Goal: Task Accomplishment & Management: Manage account settings

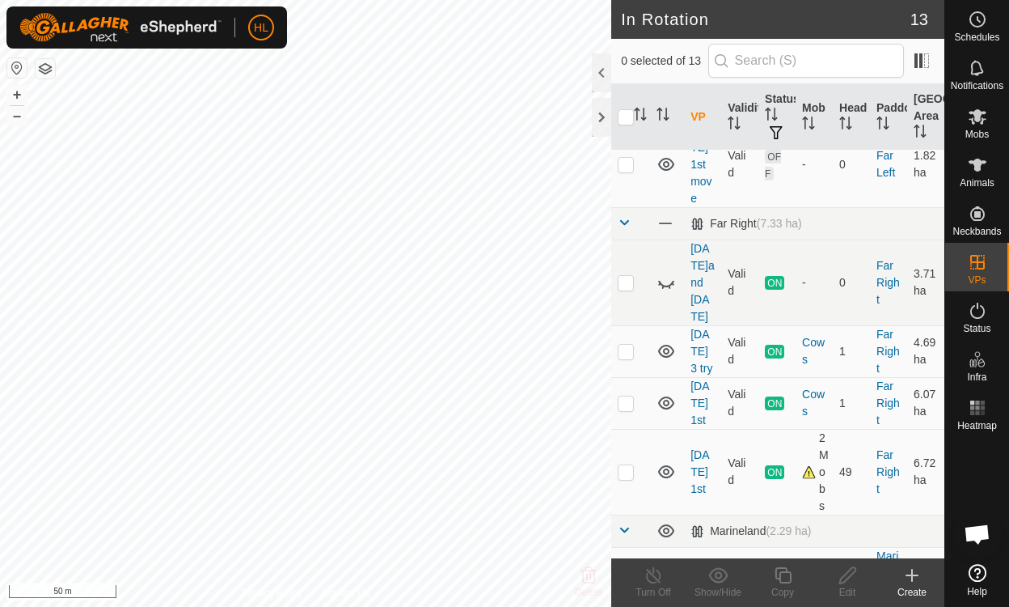
scroll to position [337, 0]
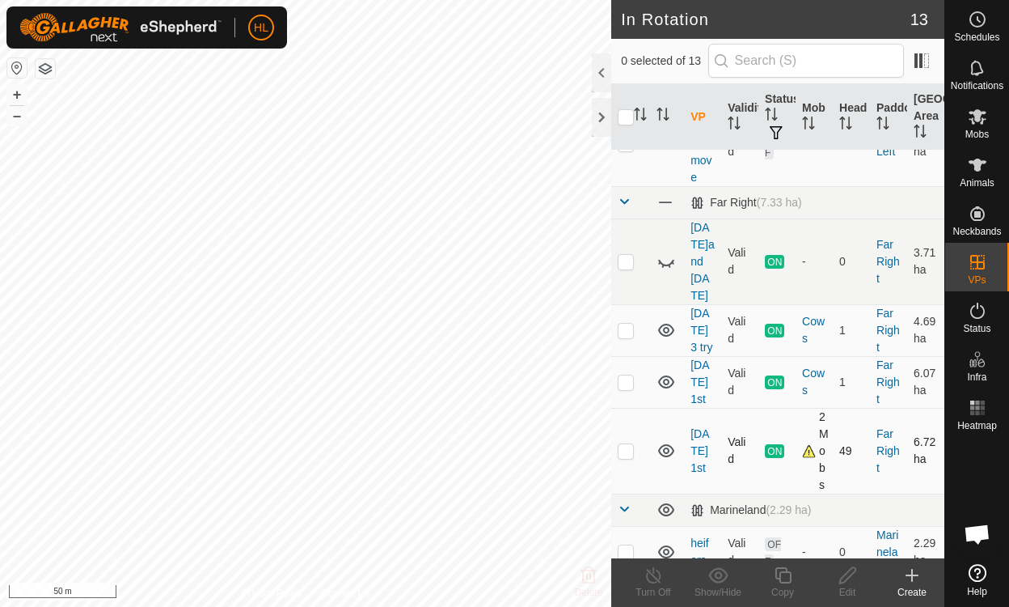
click at [807, 425] on div "2 Mobs" at bounding box center [814, 450] width 24 height 85
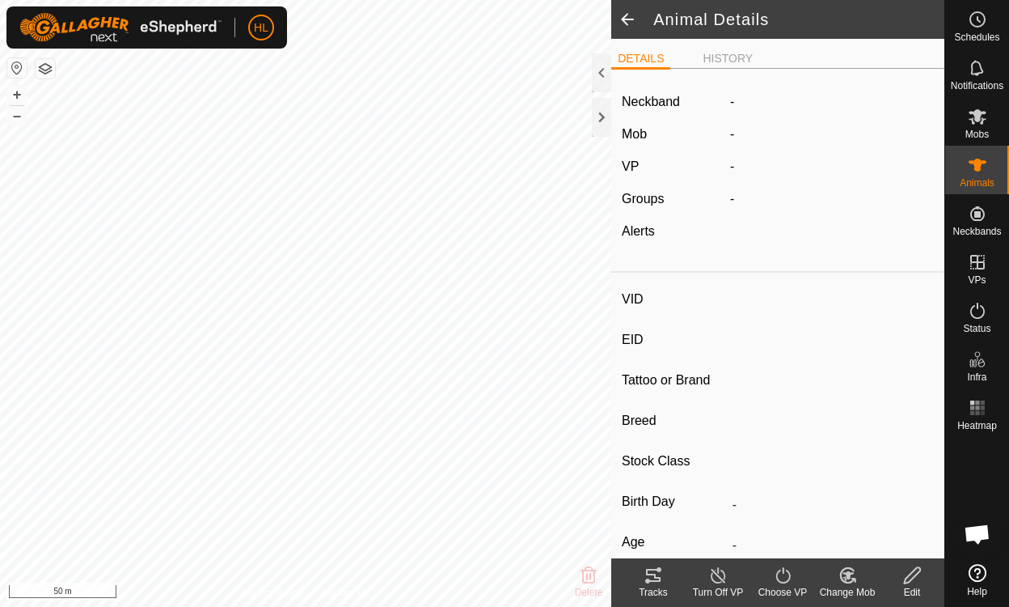
type input "8132K"
type input "-"
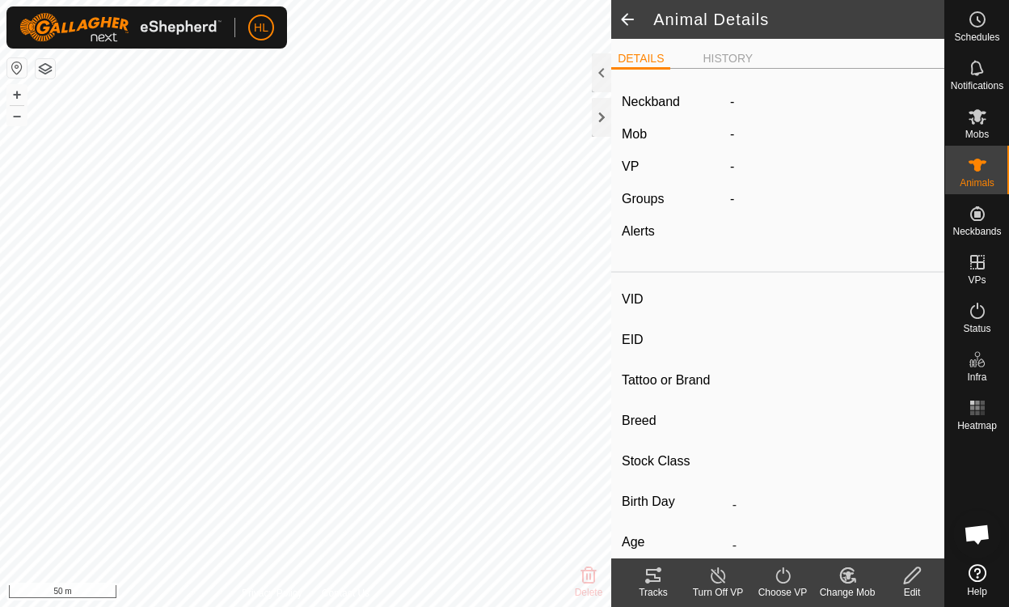
type input "-"
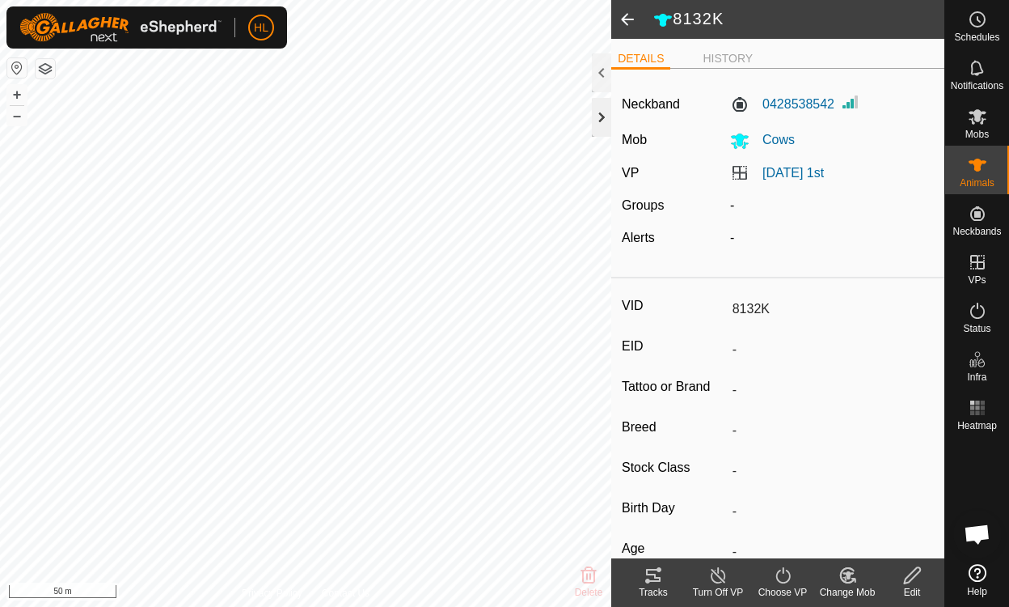
click at [605, 114] on div at bounding box center [601, 117] width 19 height 39
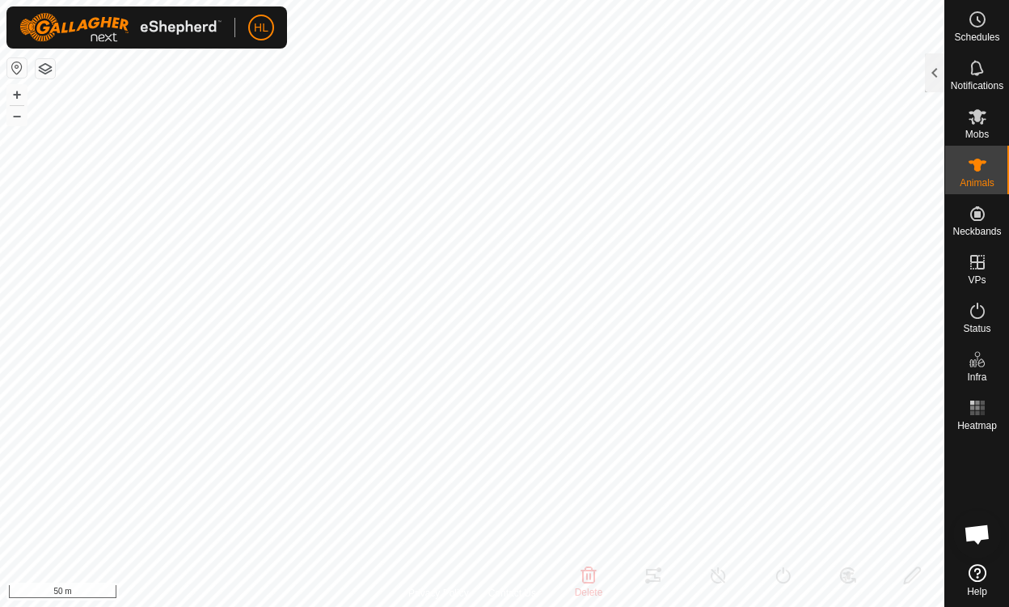
type input "589E"
type input "-"
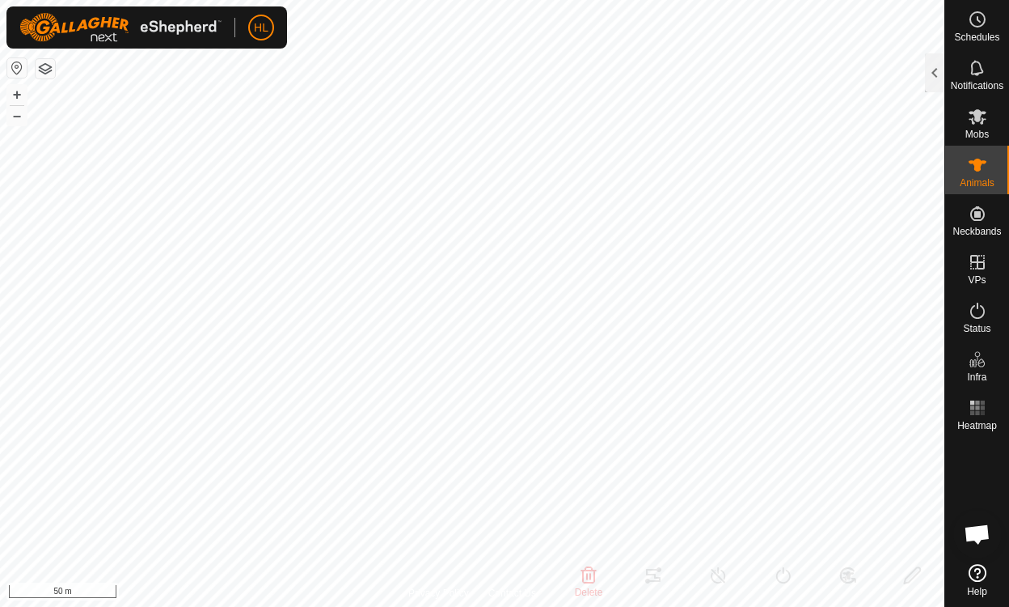
type input "-"
click at [938, 72] on div at bounding box center [934, 72] width 19 height 39
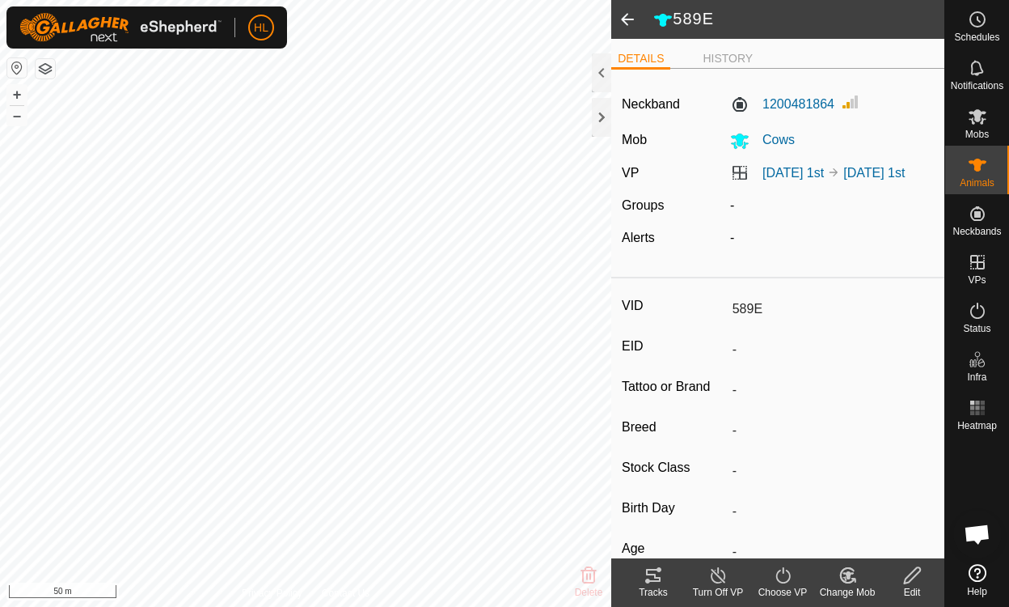
click at [655, 579] on icon at bounding box center [653, 574] width 19 height 19
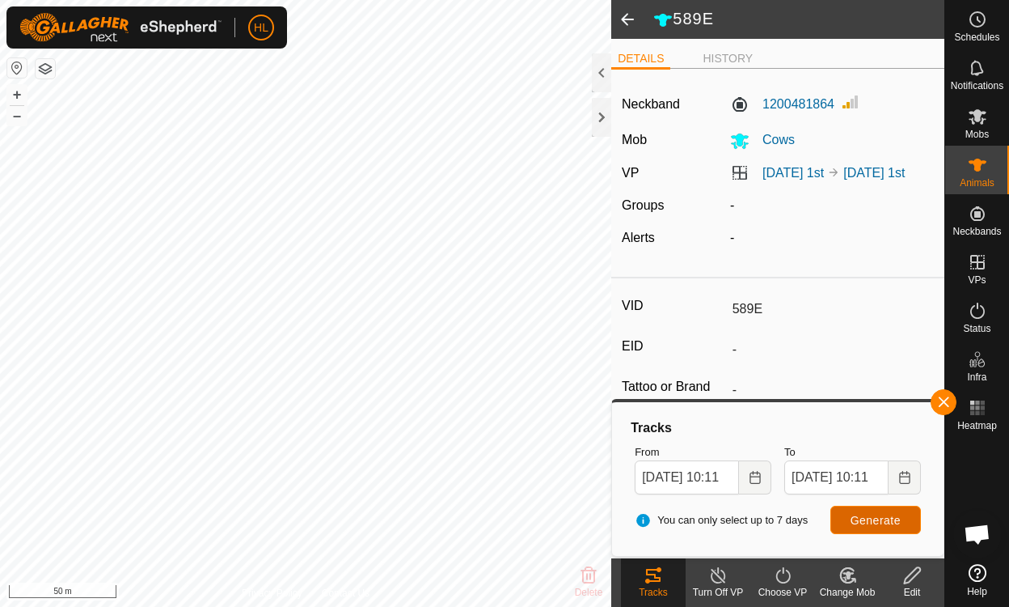
click at [876, 517] on span "Generate" at bounding box center [876, 520] width 50 height 13
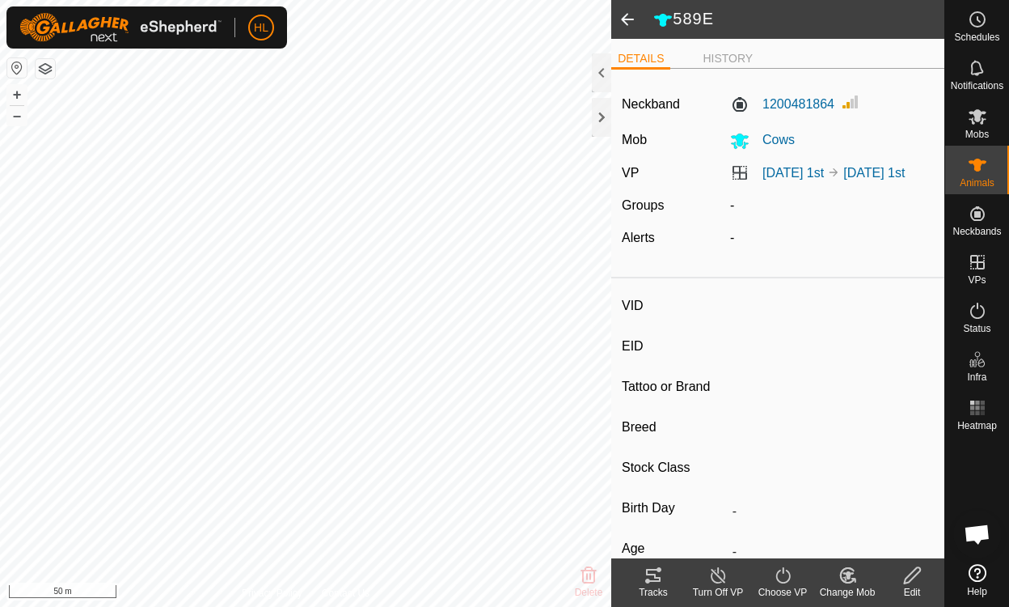
type input "6251DL"
type input "-"
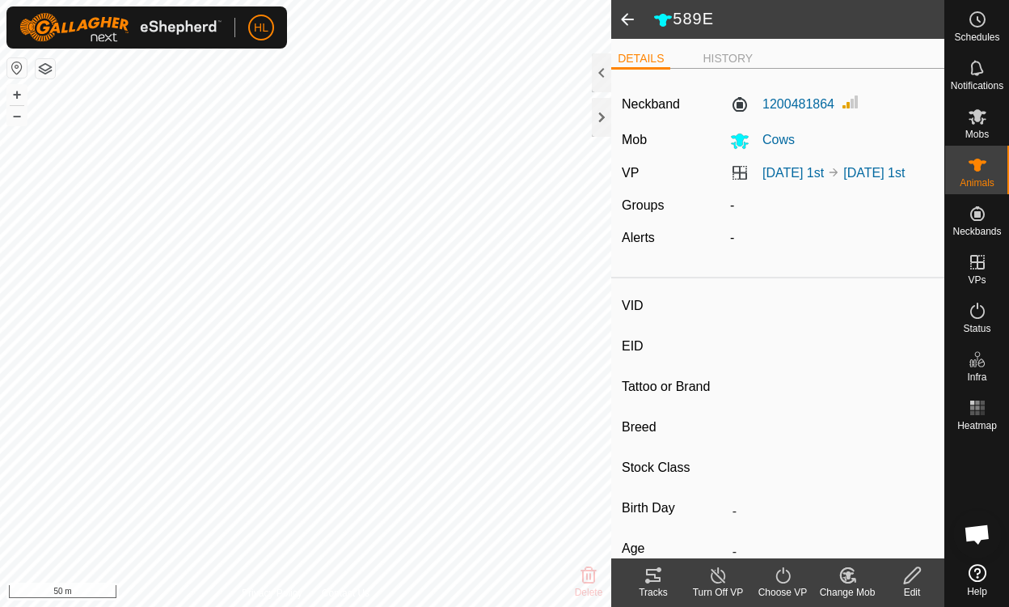
type input "-"
click at [661, 580] on icon at bounding box center [653, 574] width 19 height 19
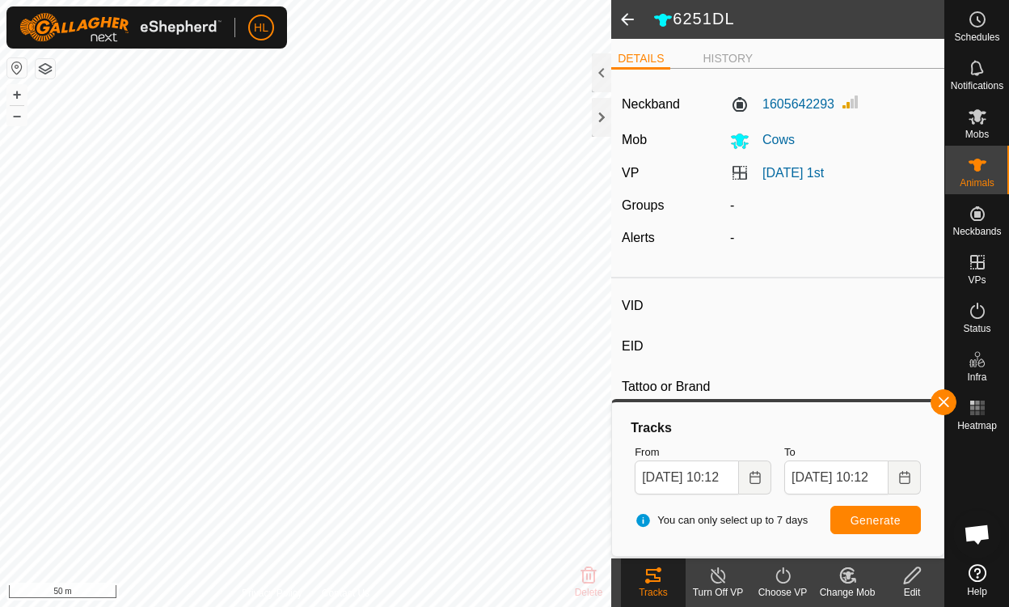
type input "8132K"
type input "-"
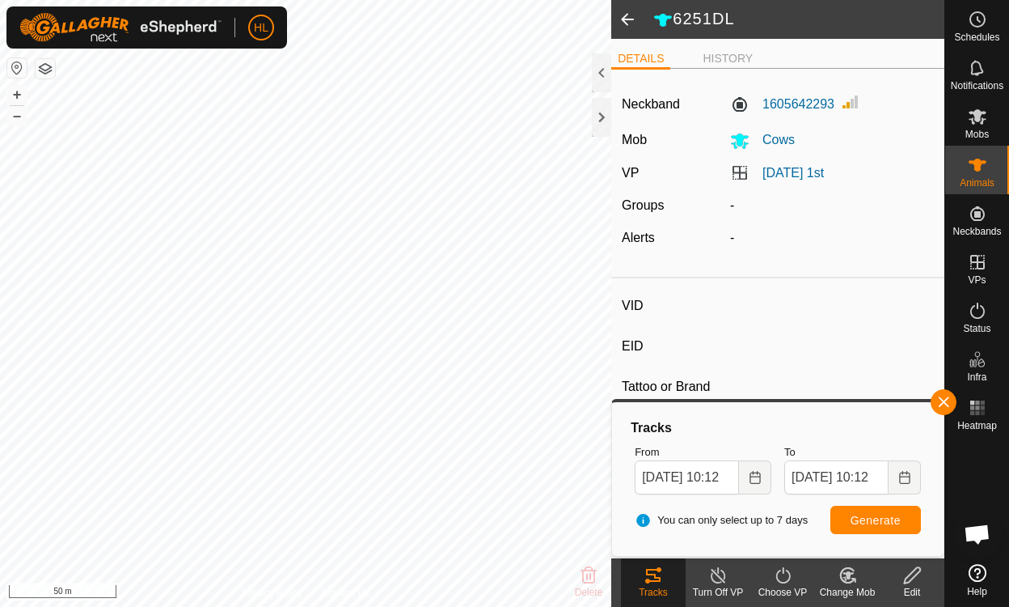
type input "-"
click at [660, 588] on div "Tracks" at bounding box center [653, 592] width 65 height 15
click at [658, 588] on div "Tracks" at bounding box center [653, 592] width 65 height 15
type input "49FJ"
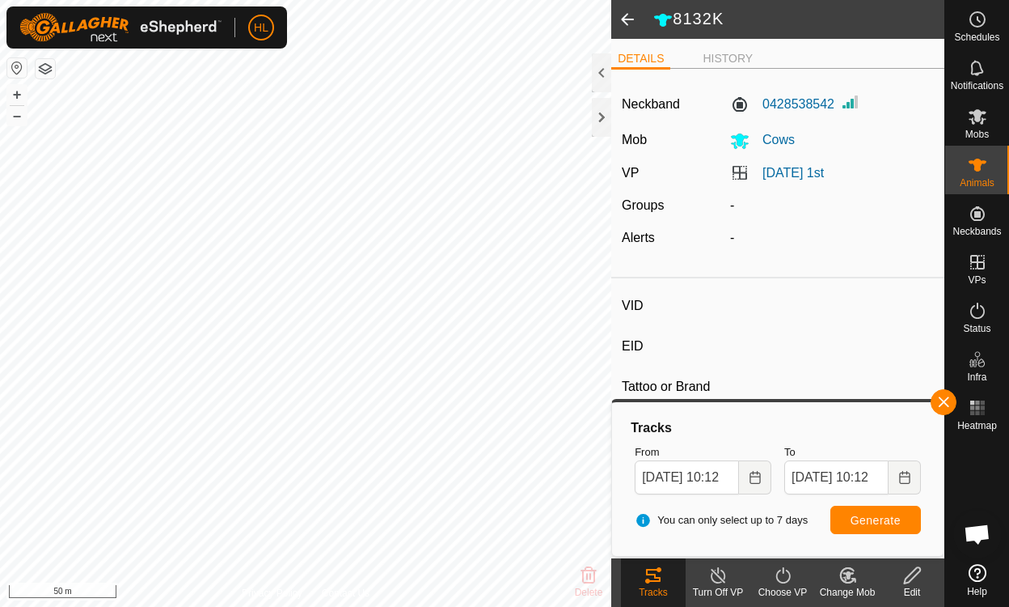
type input "-"
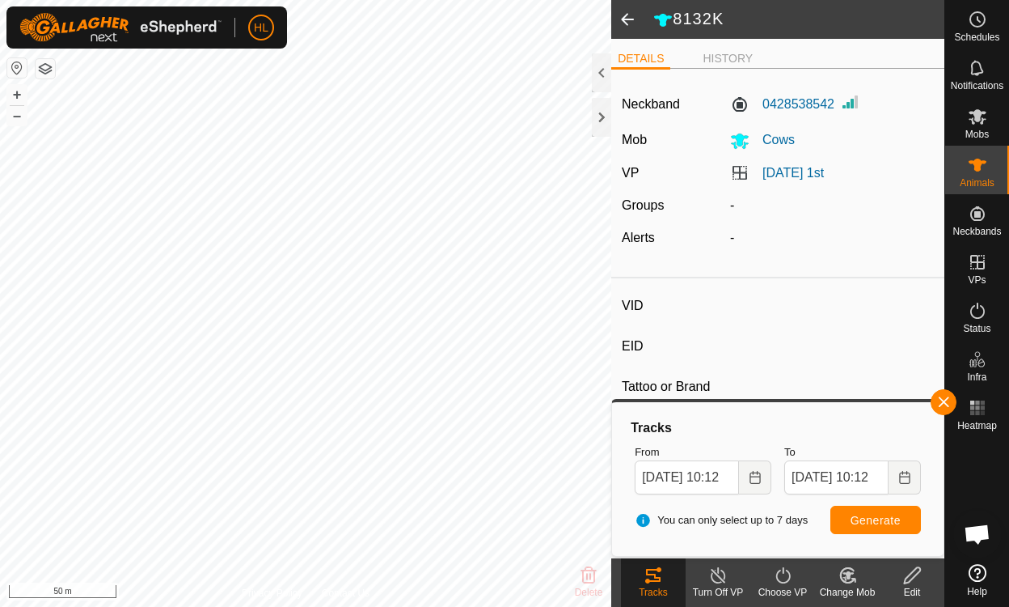
type input "-"
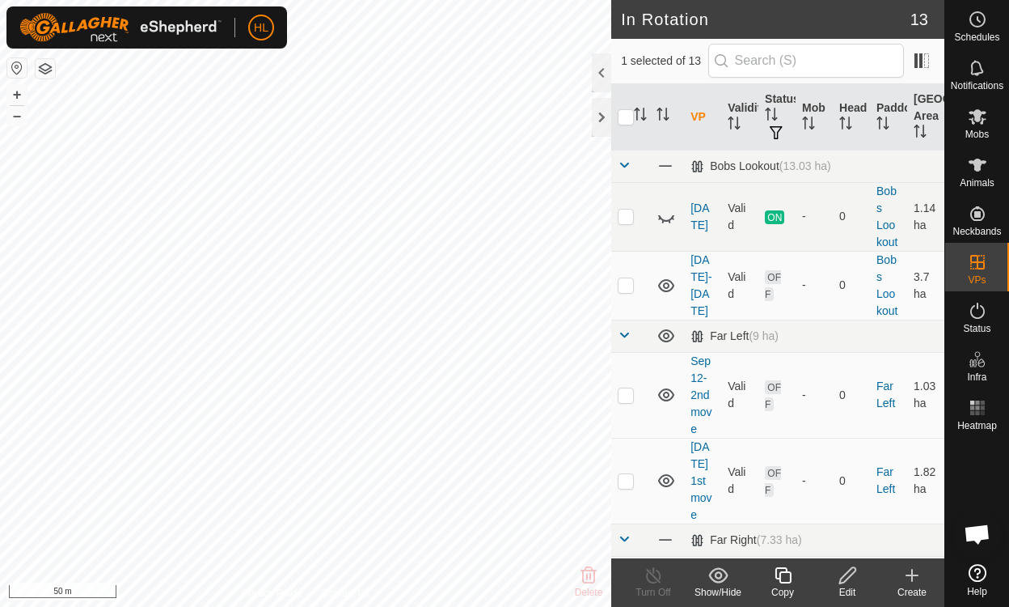
click at [327, 0] on html "HL Schedules Notifications Mobs Animals Neckbands VPs Status Infra Heatmap Help…" at bounding box center [504, 303] width 1009 height 607
click at [978, 116] on icon at bounding box center [978, 116] width 18 height 15
